Goal: Information Seeking & Learning: Learn about a topic

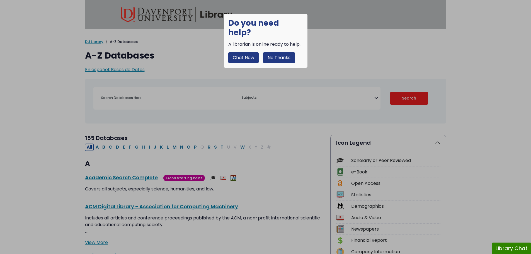
select select "Database Subject Filter"
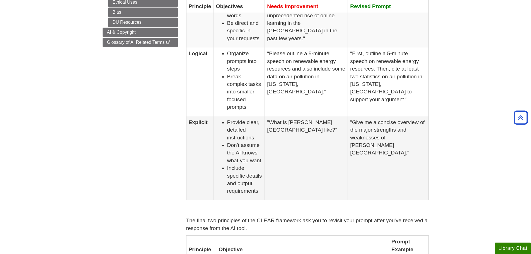
scroll to position [223, 0]
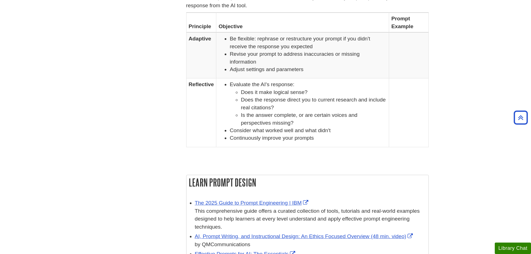
scroll to position [444, 0]
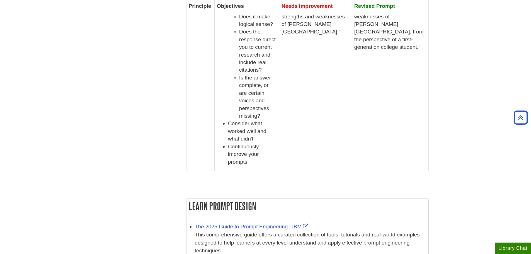
scroll to position [418, 0]
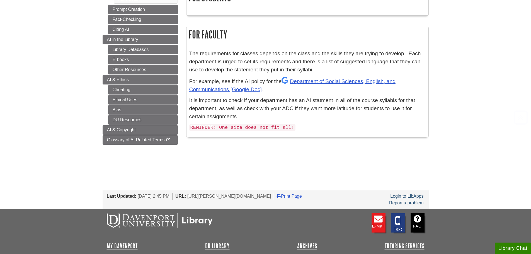
scroll to position [111, 0]
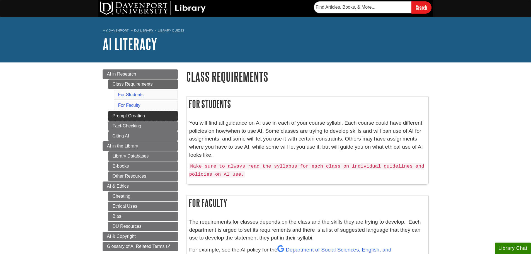
click at [140, 119] on link "Prompt Creation" at bounding box center [143, 115] width 70 height 9
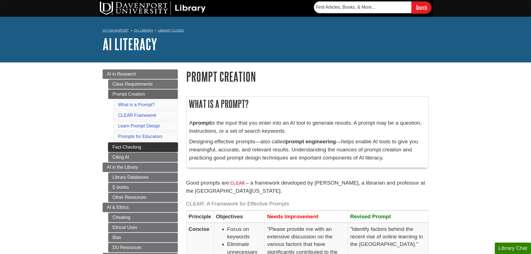
click at [139, 146] on link "Fact-Checking" at bounding box center [143, 146] width 70 height 9
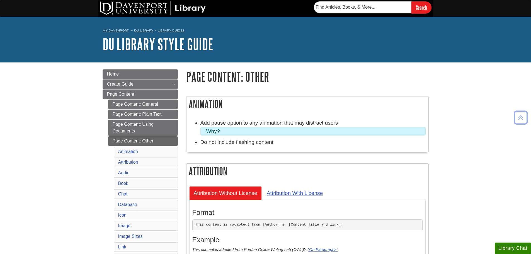
scroll to position [267, 0]
